Goal: Download file/media

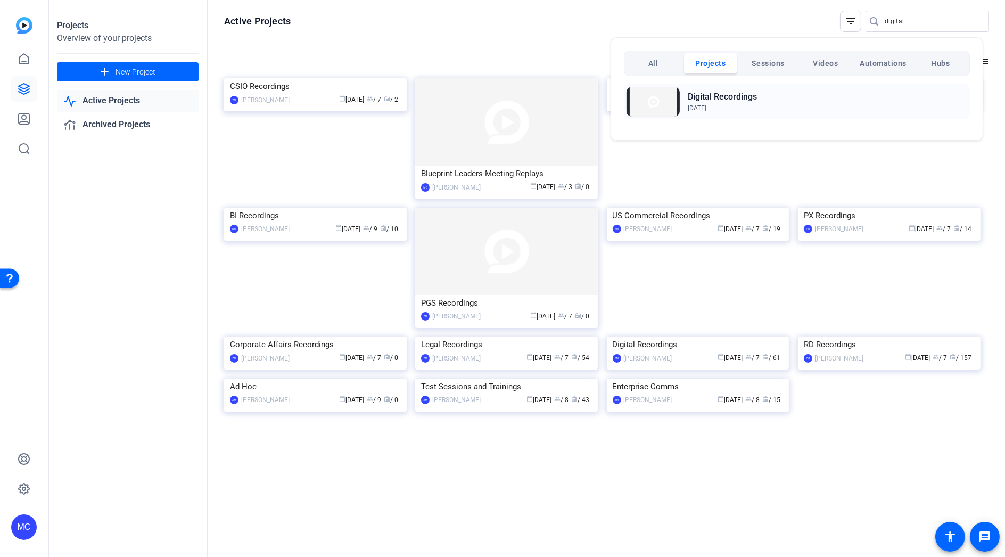
click at [710, 94] on h2 "Digital Recordings" at bounding box center [721, 96] width 69 height 13
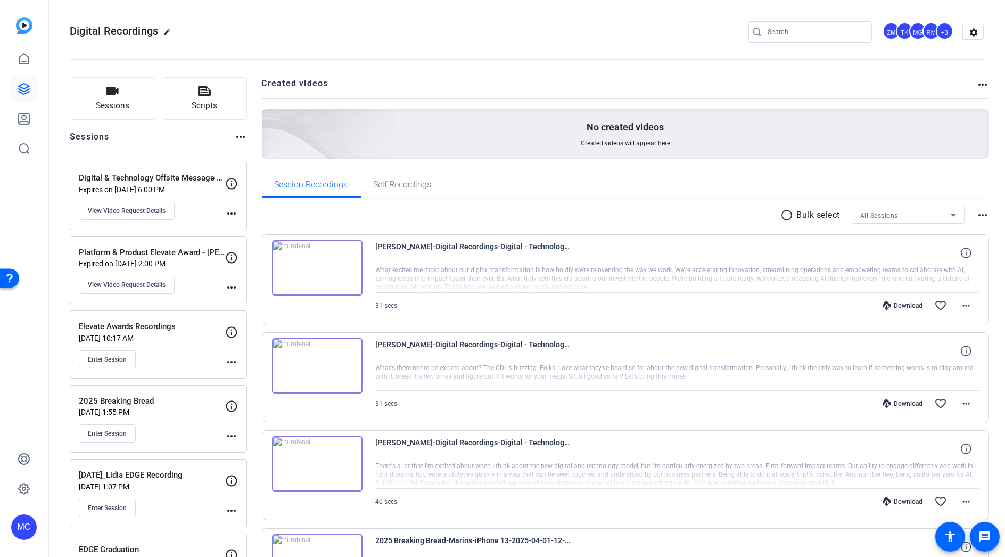
click at [184, 196] on div "Digital & Technology Offsite Message Recording Expires on Oct 31, 2025 @ 6:00 P…" at bounding box center [152, 196] width 146 height 48
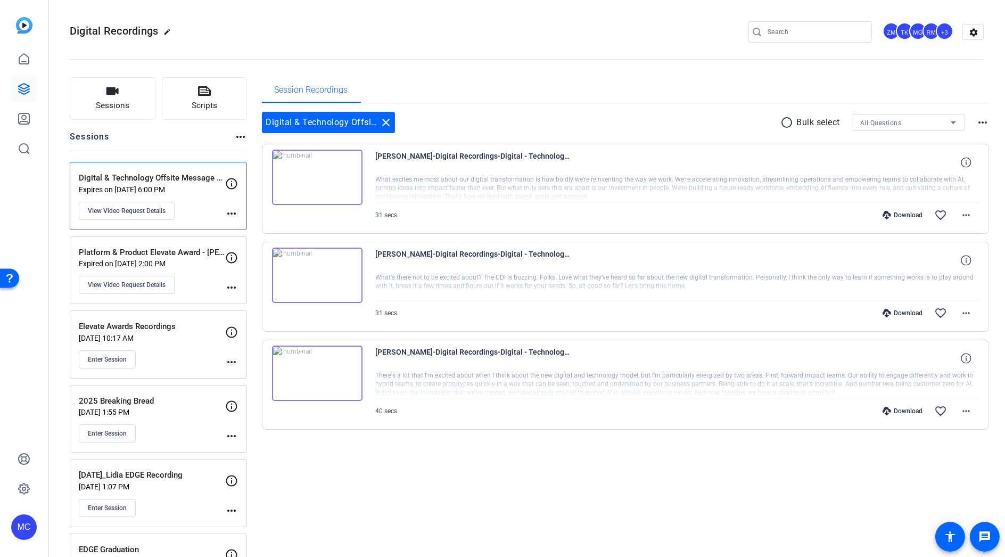
drag, startPoint x: 305, startPoint y: 504, endPoint x: 337, endPoint y: 512, distance: 32.9
click at [897, 212] on div "Download" at bounding box center [902, 215] width 51 height 9
click at [641, 80] on div "Session Recordings" at bounding box center [625, 90] width 727 height 26
click at [961, 217] on mat-icon "more_horiz" at bounding box center [965, 215] width 13 height 13
click at [909, 261] on span "Download MP4" at bounding box center [932, 262] width 64 height 13
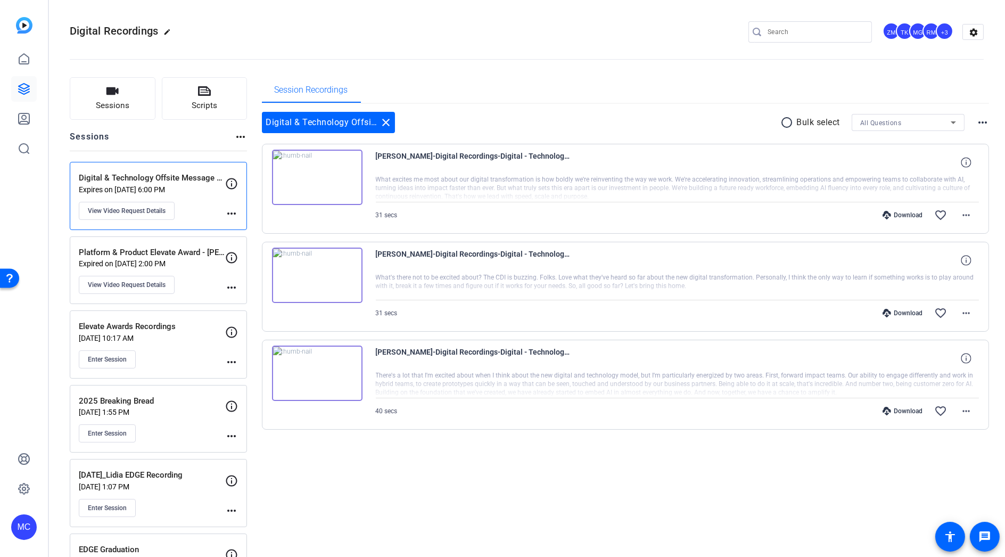
click at [630, 19] on div "Digital Recordings edit ZM TK MG RM +3 settings" at bounding box center [527, 32] width 914 height 80
click at [959, 214] on mat-icon "more_horiz" at bounding box center [965, 215] width 13 height 13
click at [944, 263] on span "Download MP4" at bounding box center [932, 262] width 64 height 13
click at [585, 87] on div "Session Recordings" at bounding box center [625, 90] width 727 height 26
click at [959, 313] on mat-icon "more_horiz" at bounding box center [965, 312] width 13 height 13
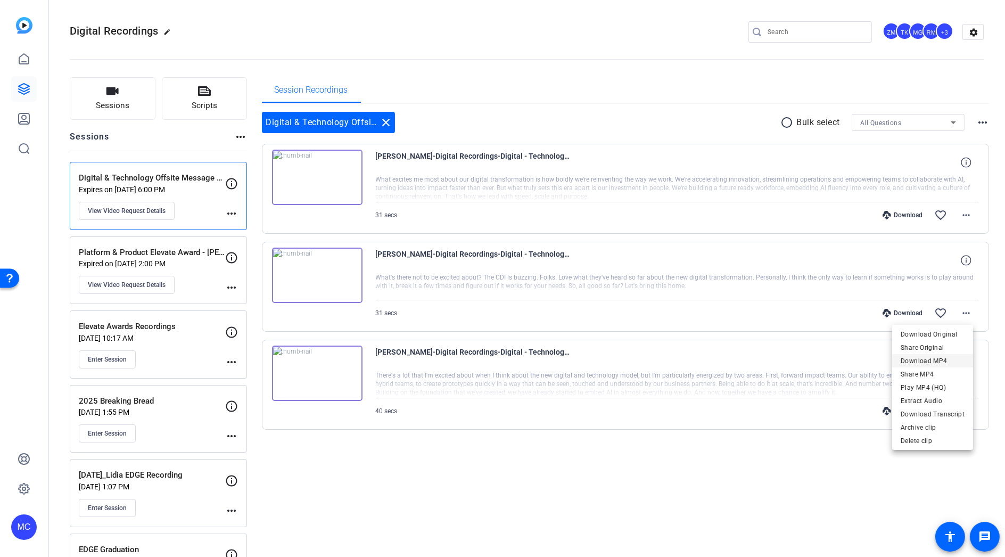
click at [926, 359] on span "Download MP4" at bounding box center [932, 360] width 64 height 13
click at [836, 461] on div "Digital & Technology Offsite Message Recording close radio_button_unchecked Bul…" at bounding box center [625, 284] width 727 height 360
click at [963, 405] on mat-icon "more_horiz" at bounding box center [965, 410] width 13 height 13
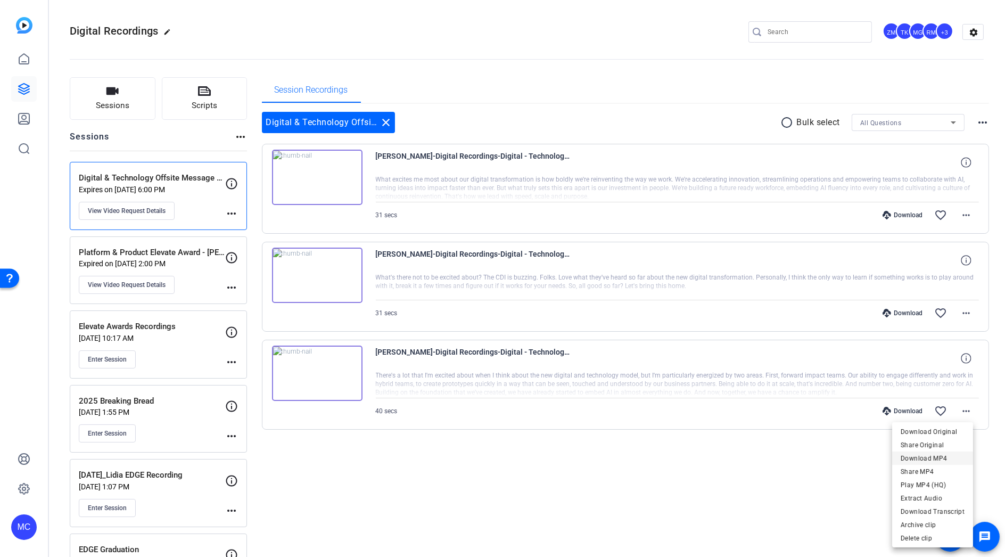
click at [947, 459] on span "Download MP4" at bounding box center [932, 458] width 64 height 13
